Goal: Task Accomplishment & Management: Complete application form

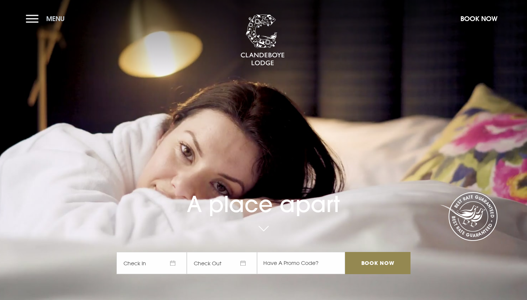
click at [30, 21] on button "Menu" at bounding box center [47, 19] width 43 height 16
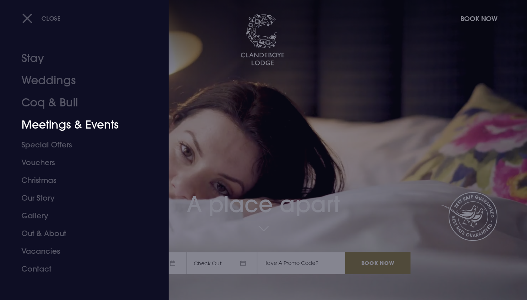
click at [51, 124] on link "Meetings & Events" at bounding box center [79, 125] width 117 height 22
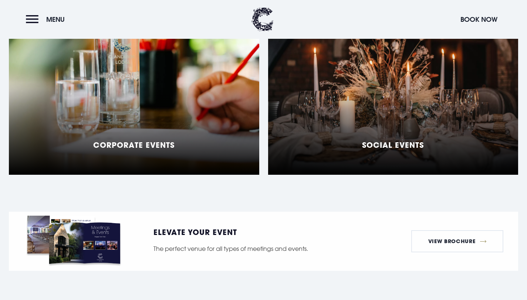
scroll to position [677, 0]
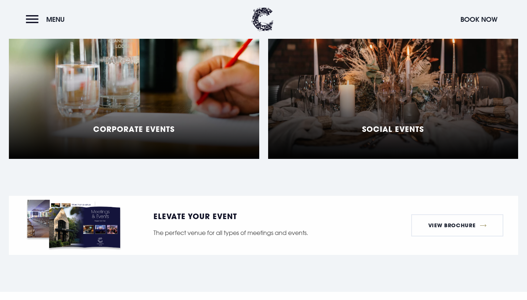
click at [226, 102] on div "Corporate Events" at bounding box center [134, 66] width 250 height 185
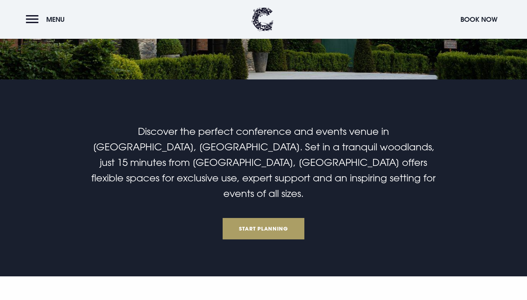
click at [268, 218] on link "Start Planning" at bounding box center [264, 228] width 82 height 21
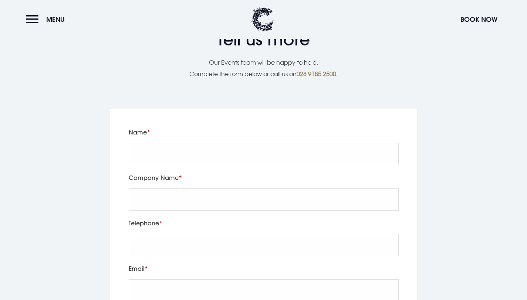
scroll to position [1506, 0]
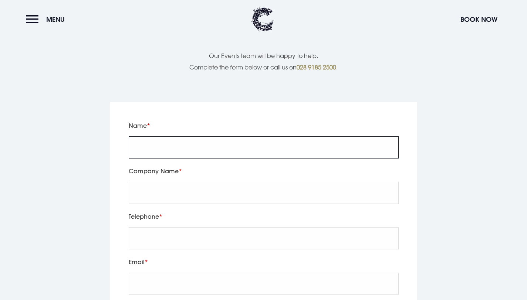
click at [165, 136] on input "Name" at bounding box center [264, 147] width 270 height 22
type input "Matt Skelton"
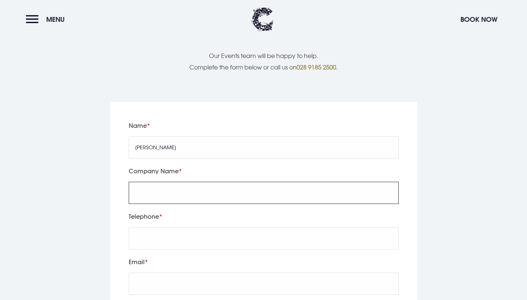
type input "Eyekiller"
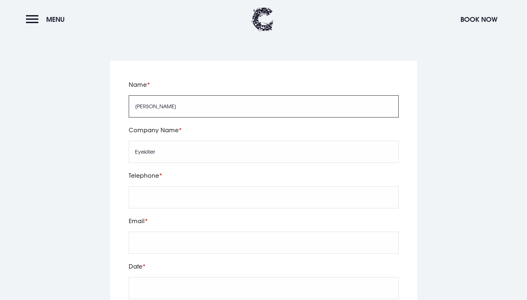
scroll to position [1557, 0]
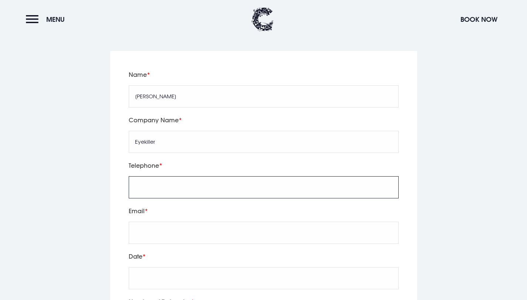
click at [148, 176] on input "tel" at bounding box center [264, 187] width 270 height 22
type input "+447484796701"
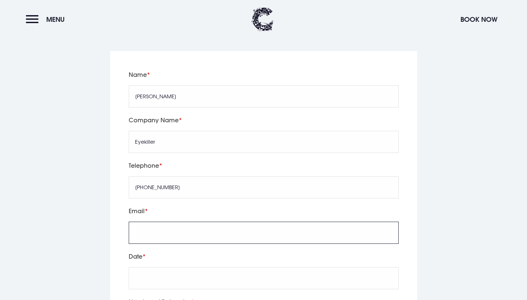
click at [181, 222] on input "Email" at bounding box center [264, 233] width 270 height 22
type input "matthew@eyekiller.com"
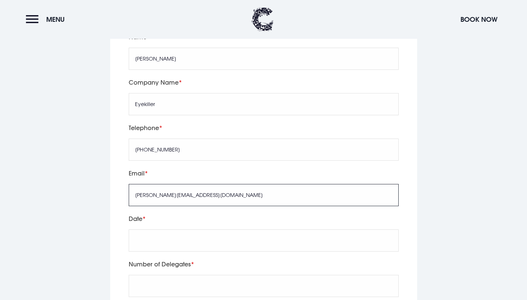
scroll to position [1597, 0]
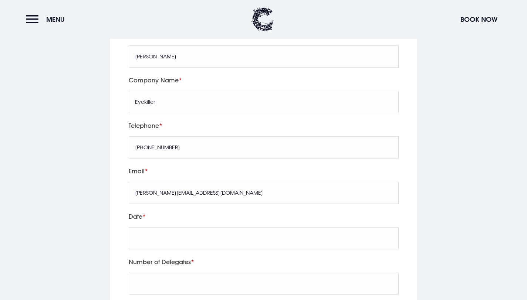
click at [184, 212] on div "Date" at bounding box center [263, 234] width 275 height 45
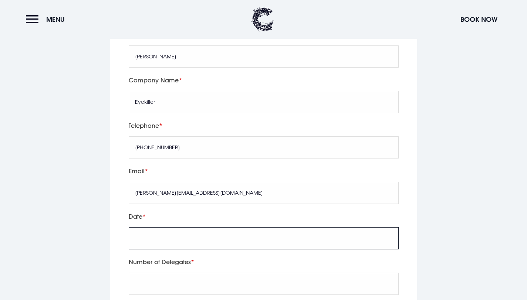
click at [183, 227] on input "text" at bounding box center [264, 238] width 270 height 22
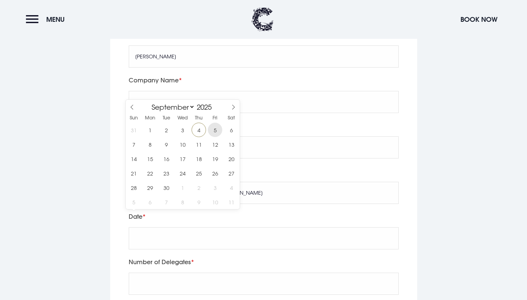
click at [212, 130] on span "5" at bounding box center [215, 130] width 14 height 14
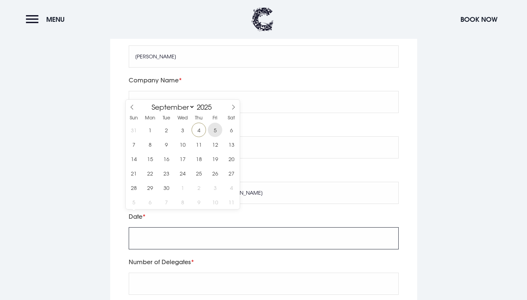
type input "2025/09/05"
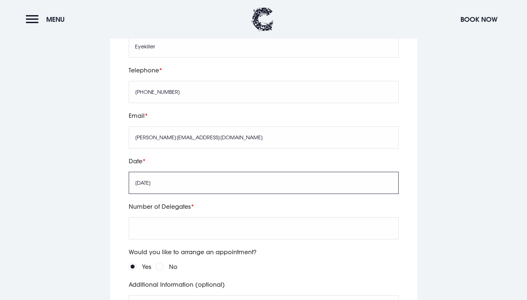
scroll to position [1656, 0]
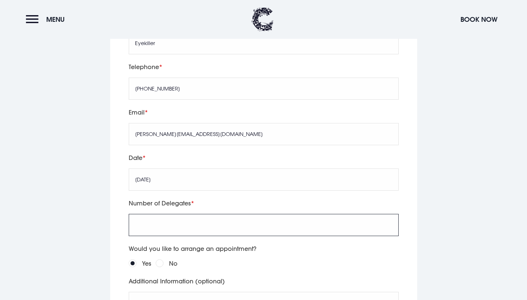
click at [169, 215] on input "Number of Delegates" at bounding box center [264, 225] width 270 height 22
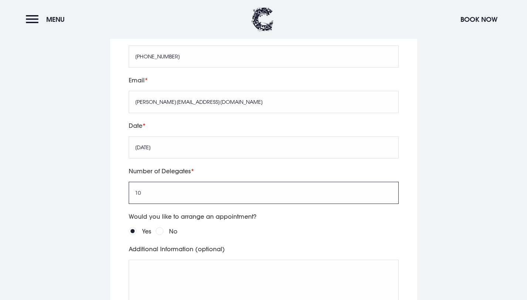
scroll to position [1695, 0]
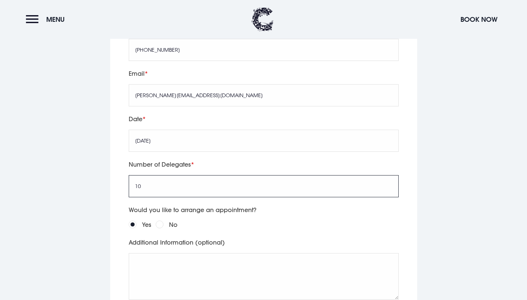
type input "10"
click at [173, 220] on label "No" at bounding box center [173, 225] width 9 height 10
click at [163, 221] on input "No" at bounding box center [160, 225] width 8 height 8
radio input "true"
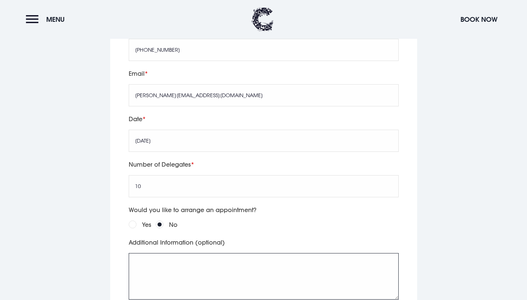
click at [173, 253] on textarea "Additional Information (optional)" at bounding box center [264, 276] width 270 height 47
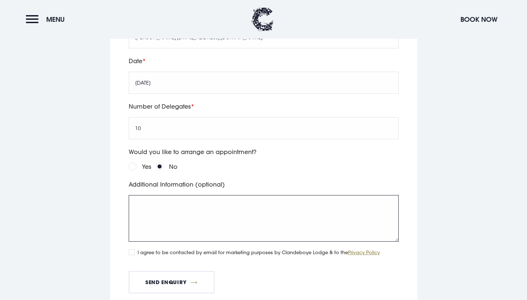
scroll to position [1759, 0]
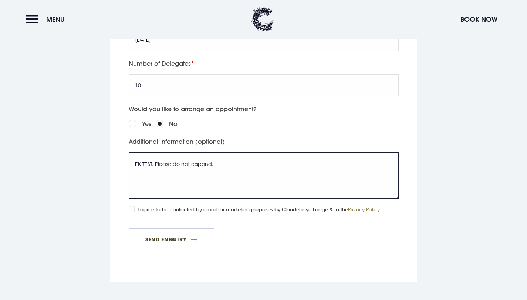
type textarea "EK TEST. Please do not respond."
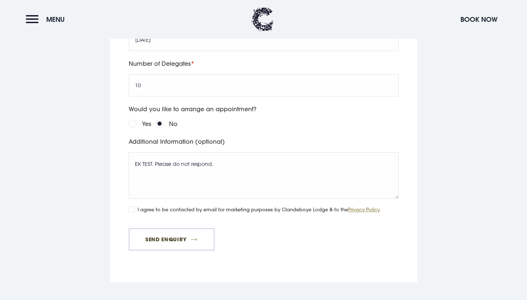
click at [158, 229] on button "Send Enquiry" at bounding box center [172, 240] width 86 height 22
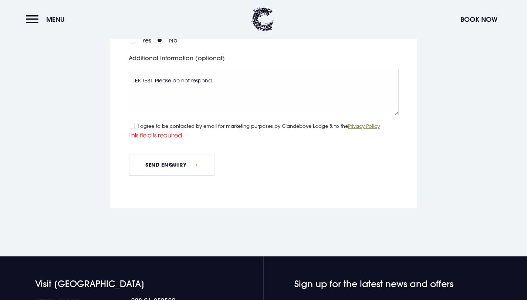
scroll to position [1875, 0]
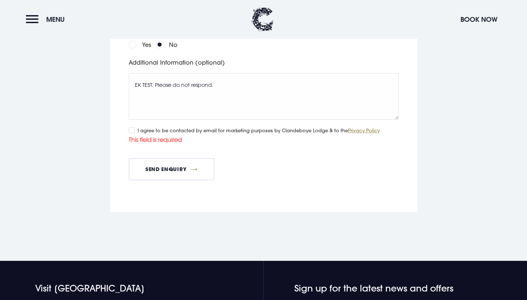
click at [130, 127] on input "I agree to be contacted by email for marketing purposes by Clandeboye Lodge & t…" at bounding box center [132, 130] width 6 height 6
checkbox input "true"
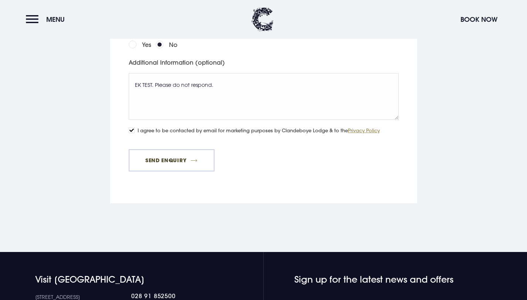
click at [165, 149] on button "Send Enquiry" at bounding box center [172, 160] width 86 height 22
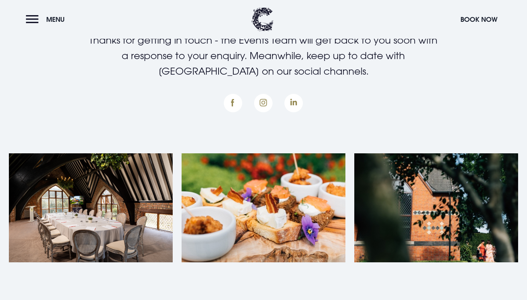
scroll to position [216, 0]
